Goal: Information Seeking & Learning: Find specific fact

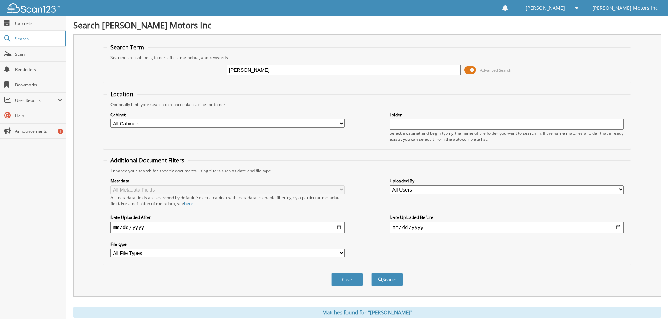
drag, startPoint x: 280, startPoint y: 70, endPoint x: 183, endPoint y: 69, distance: 97.1
click at [183, 69] on div "Coleman Harris Advanced Search" at bounding box center [367, 70] width 520 height 19
paste input "376876"
type input "376876"
click at [385, 282] on button "Search" at bounding box center [387, 279] width 32 height 13
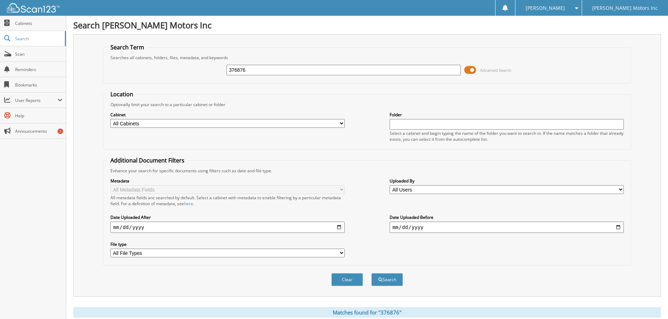
drag, startPoint x: 260, startPoint y: 69, endPoint x: 222, endPoint y: 68, distance: 37.9
click at [222, 68] on div "376876 Advanced Search" at bounding box center [367, 70] width 520 height 19
paste input "[PERSON_NAME]"
type input "[PERSON_NAME]"
click at [400, 282] on button "Search" at bounding box center [387, 279] width 32 height 13
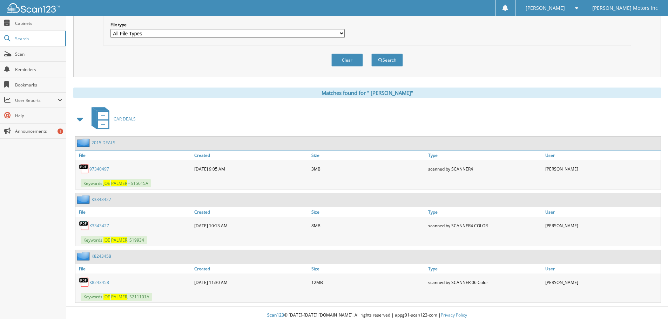
scroll to position [225, 0]
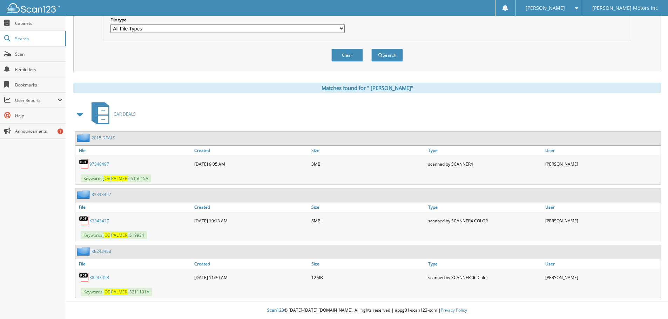
click at [99, 219] on link "K 3 3 4 3 4 2 7" at bounding box center [99, 221] width 20 height 6
